Goal: Task Accomplishment & Management: Manage account settings

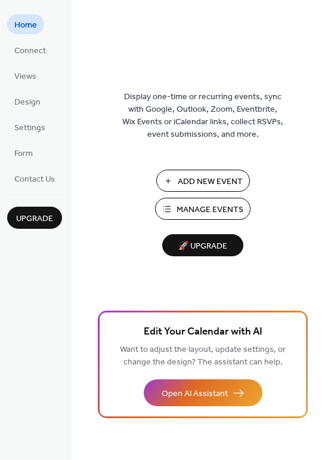
click at [209, 211] on span "Manage Events" at bounding box center [210, 210] width 67 height 13
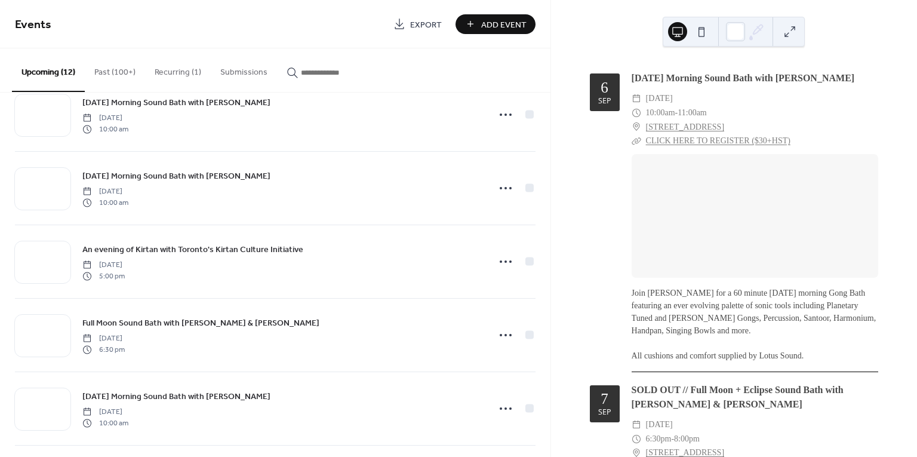
scroll to position [417, 0]
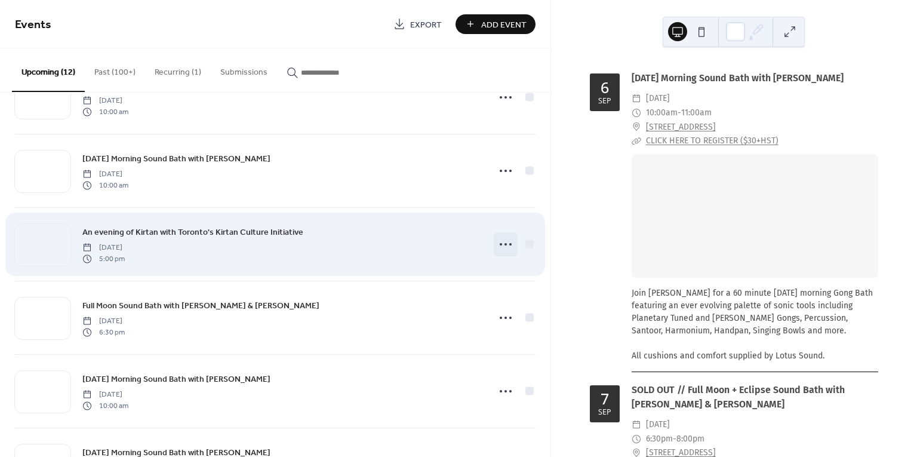
click at [499, 243] on icon at bounding box center [505, 244] width 19 height 19
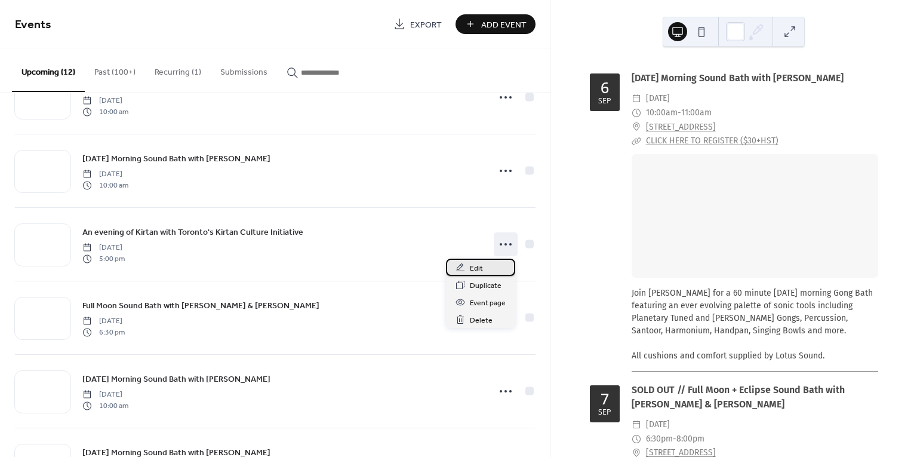
click at [473, 269] on span "Edit" at bounding box center [476, 268] width 13 height 13
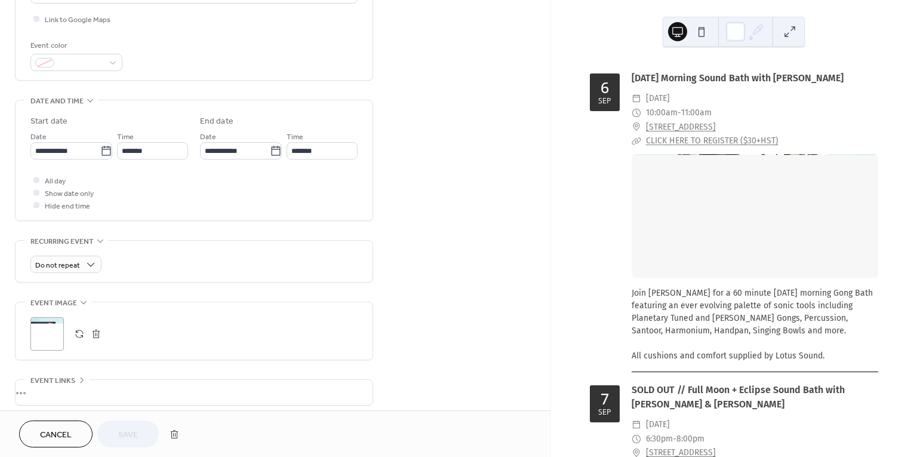
scroll to position [309, 0]
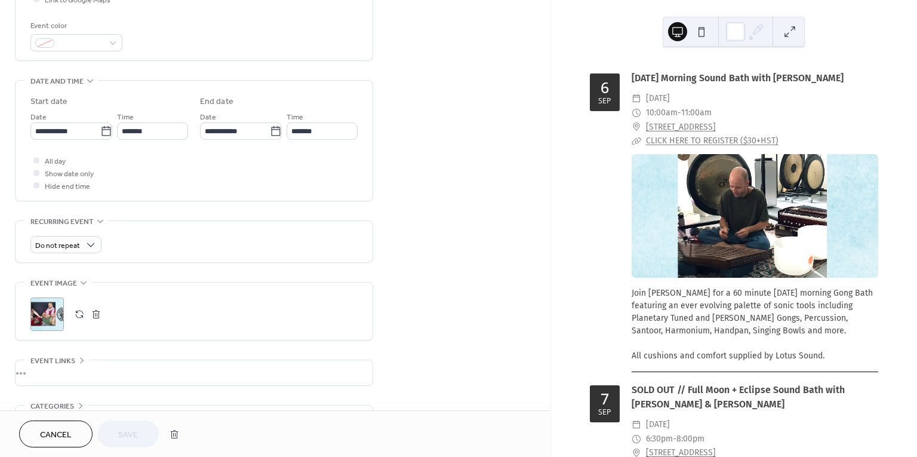
click at [95, 319] on button "button" at bounding box center [96, 314] width 17 height 17
click at [48, 318] on icon at bounding box center [47, 314] width 17 height 17
click at [127, 430] on span "Save" at bounding box center [128, 435] width 20 height 13
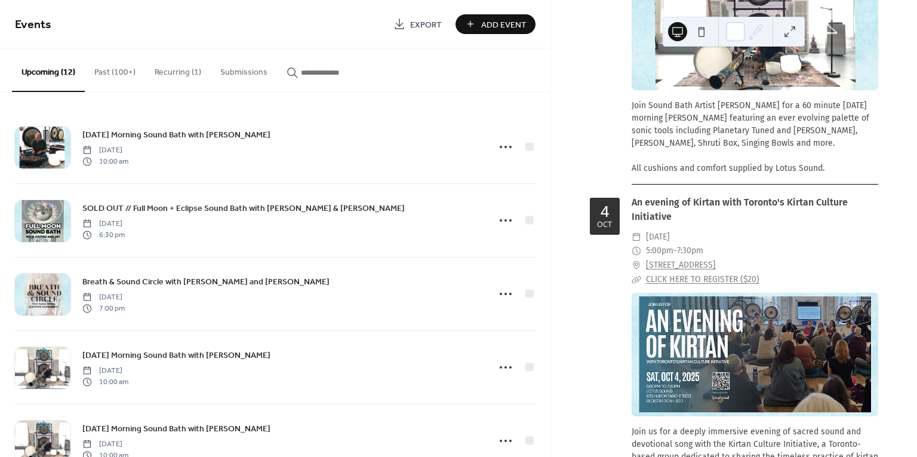
scroll to position [4888, 0]
